Goal: Navigation & Orientation: Find specific page/section

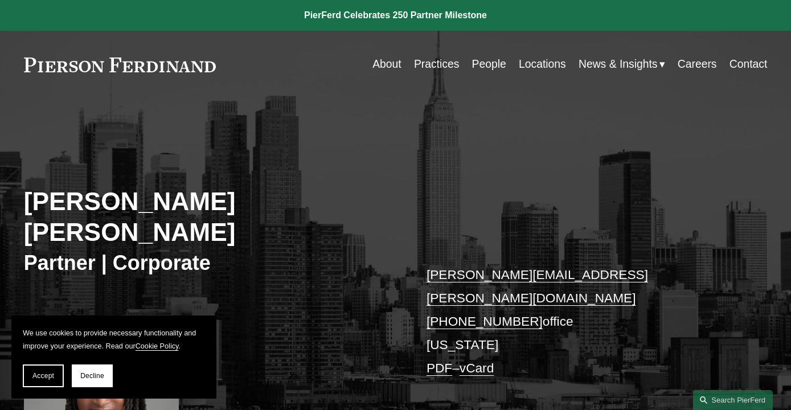
click at [438, 65] on link "Practices" at bounding box center [436, 65] width 45 height 22
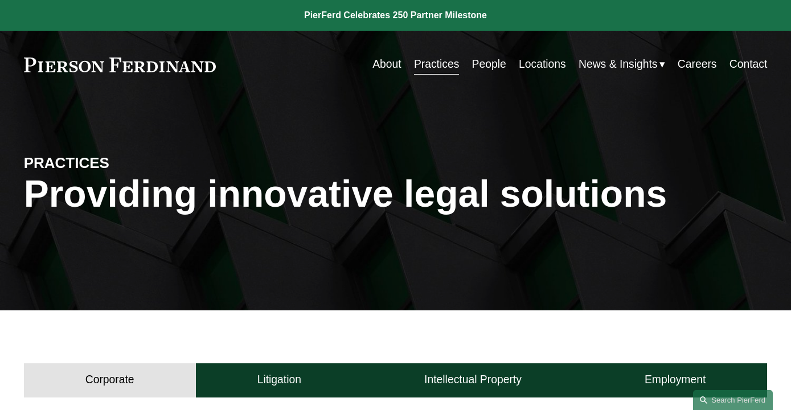
click at [481, 69] on link "People" at bounding box center [489, 65] width 34 height 22
